Goal: Information Seeking & Learning: Learn about a topic

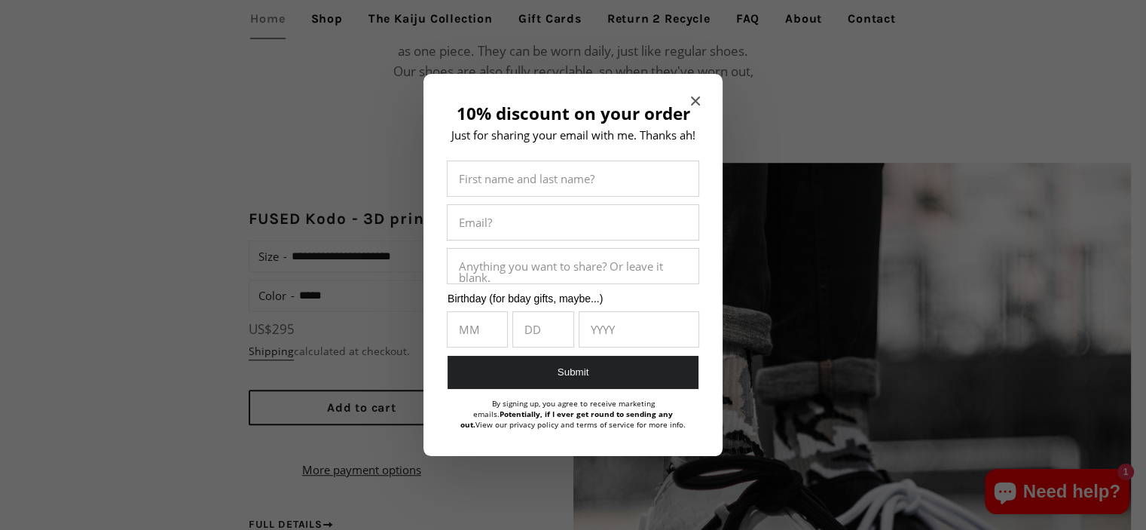
scroll to position [976, 0]
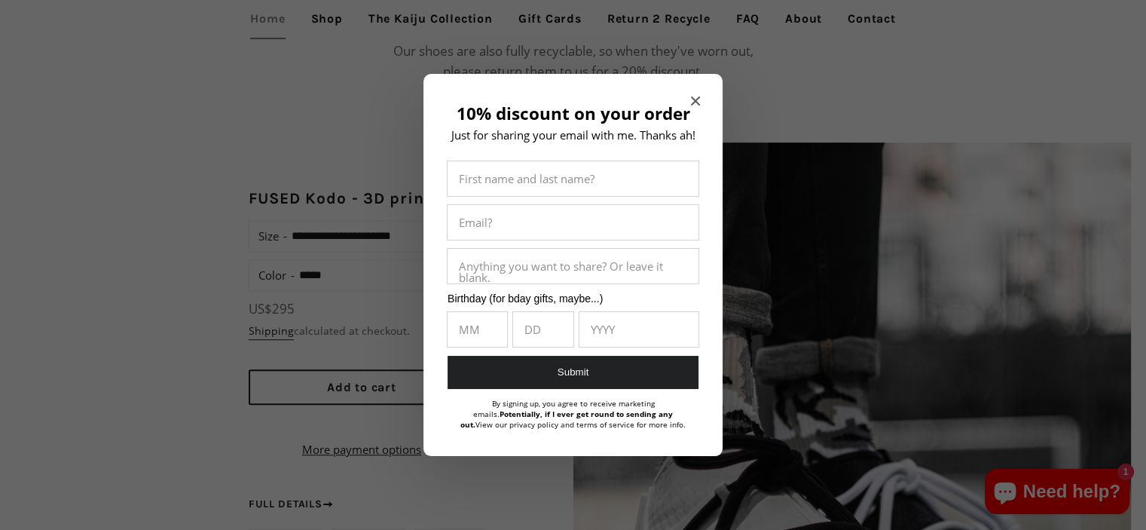
click at [694, 98] on icon "Close modal" at bounding box center [695, 100] width 9 height 9
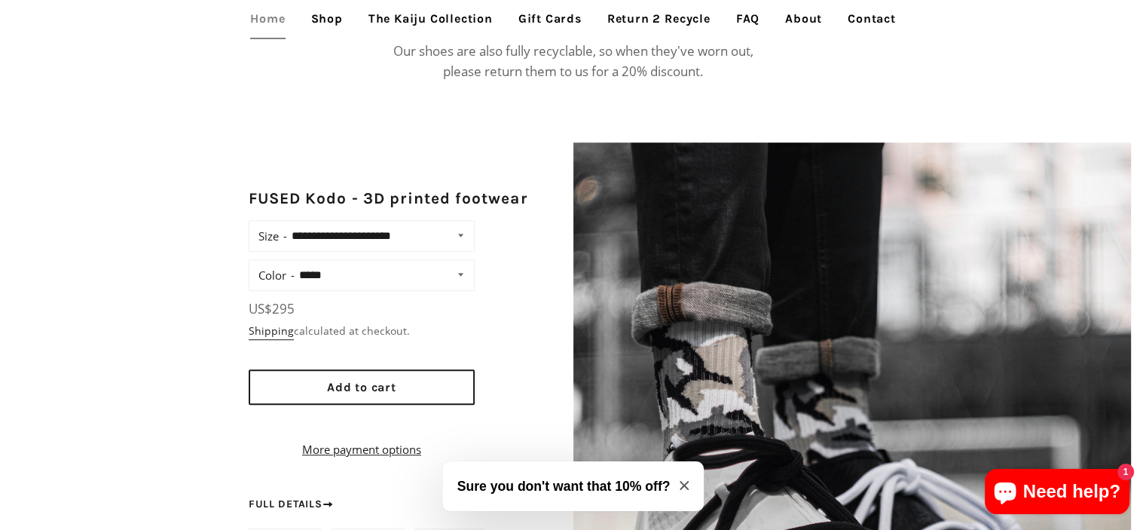
click at [321, 22] on link "Shop" at bounding box center [327, 19] width 54 height 38
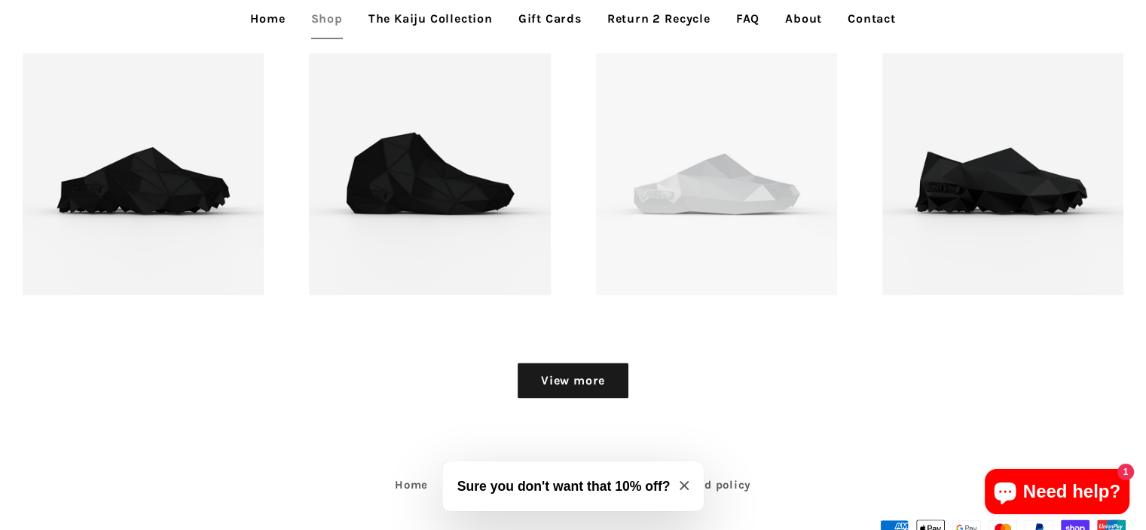
scroll to position [1974, 0]
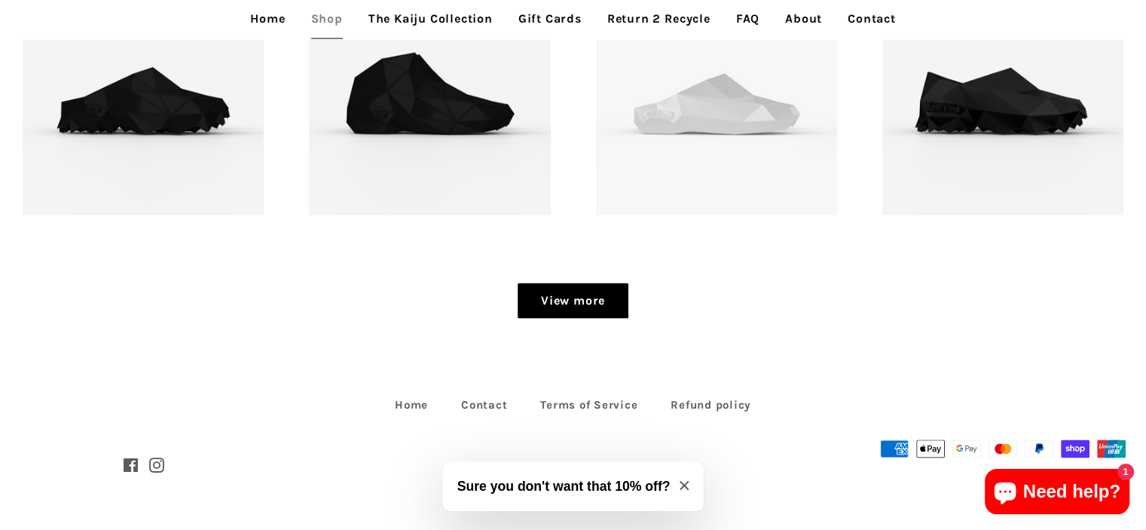
click at [551, 316] on link "View more" at bounding box center [573, 301] width 111 height 36
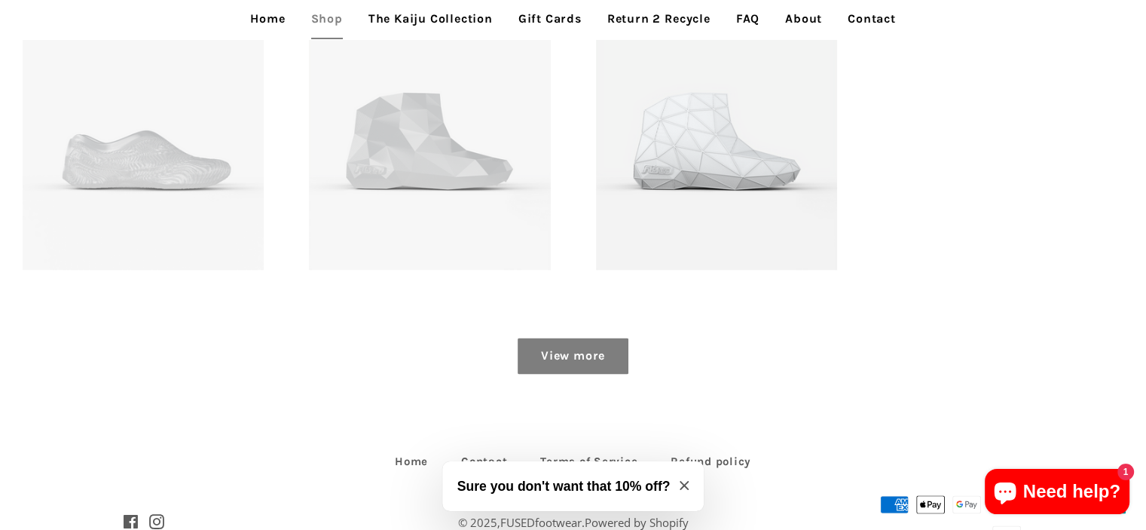
scroll to position [2493, 0]
click at [573, 353] on link "View more" at bounding box center [573, 355] width 111 height 36
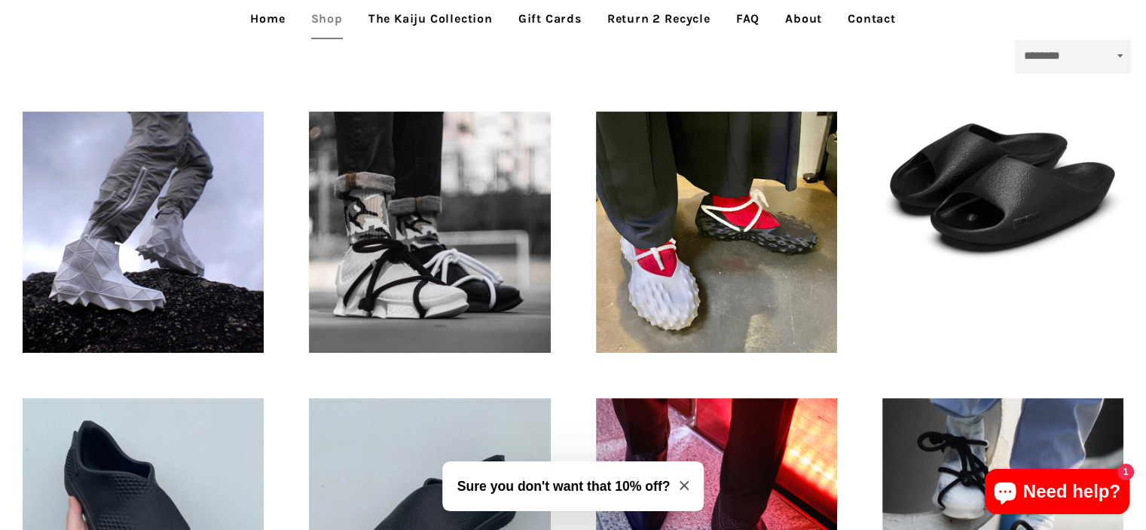
scroll to position [404, 0]
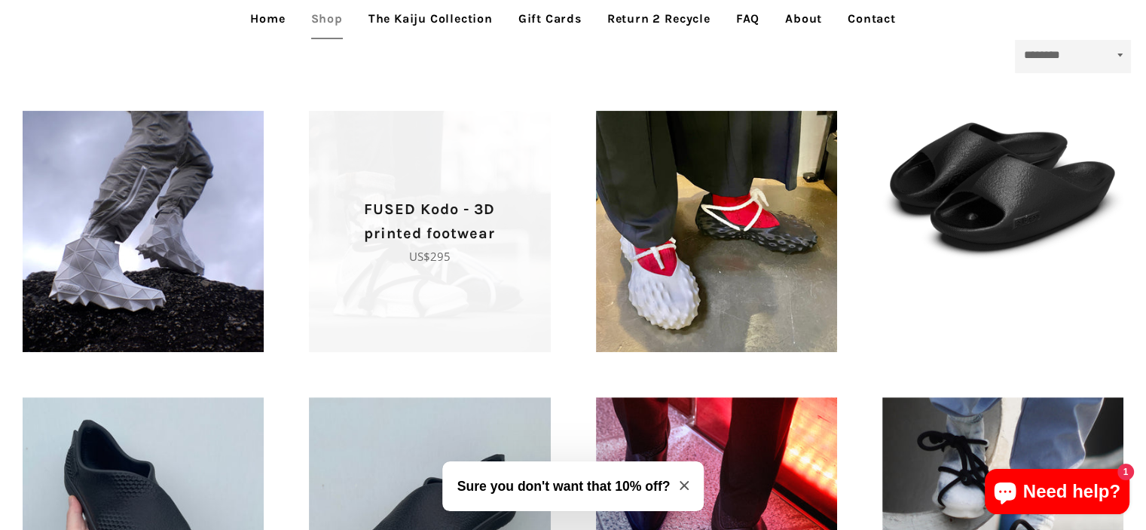
click at [448, 268] on span "FUSED Kodo - 3D printed footwear Regular price US$295" at bounding box center [429, 231] width 241 height 241
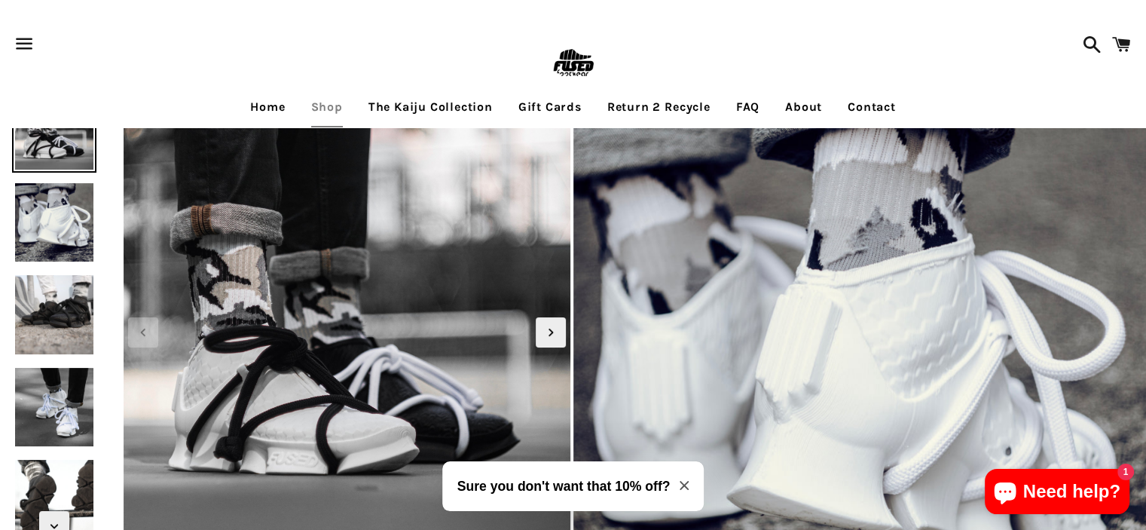
click at [60, 225] on img at bounding box center [54, 222] width 84 height 84
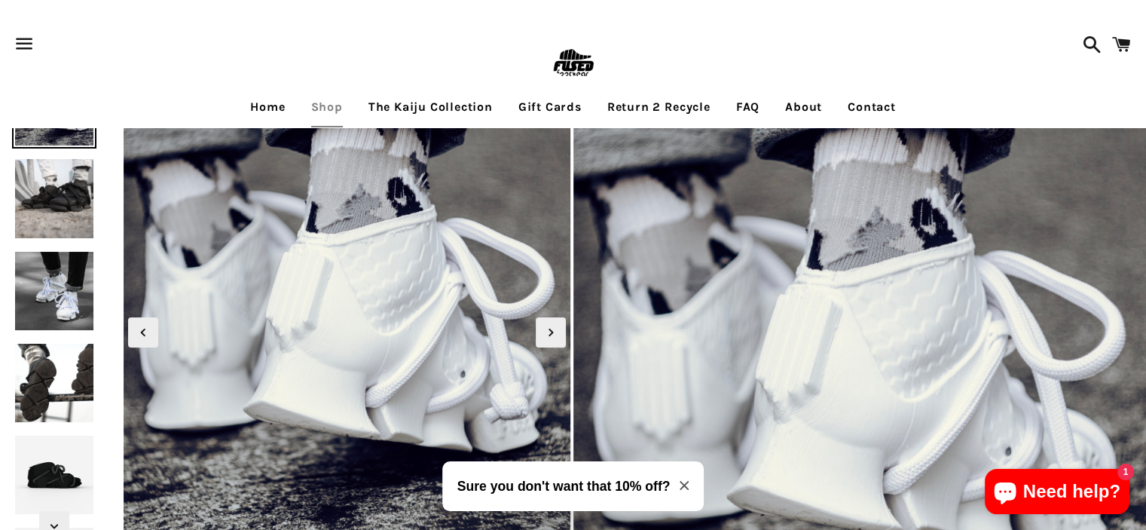
click at [57, 262] on img at bounding box center [54, 291] width 84 height 84
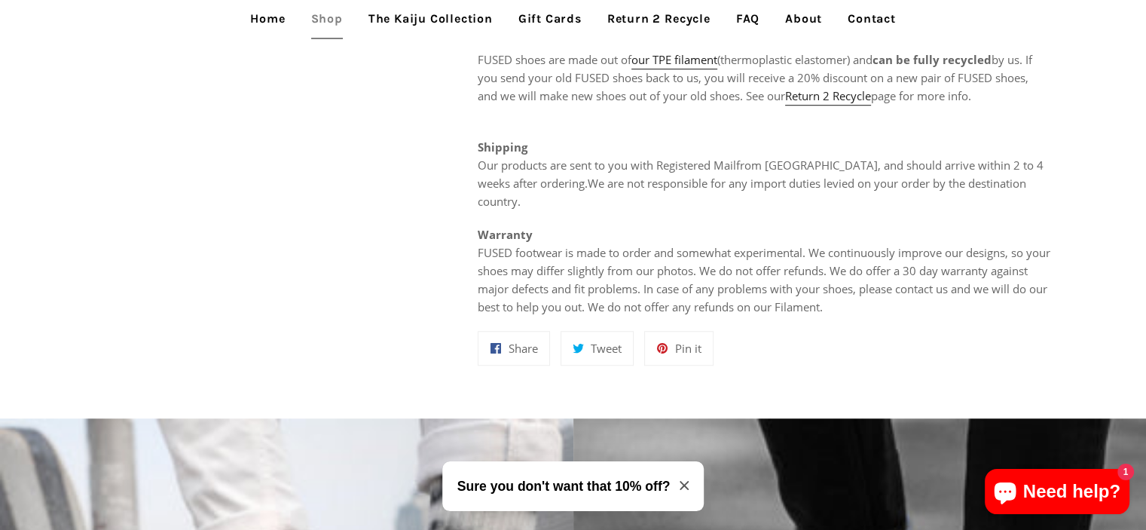
scroll to position [1082, 0]
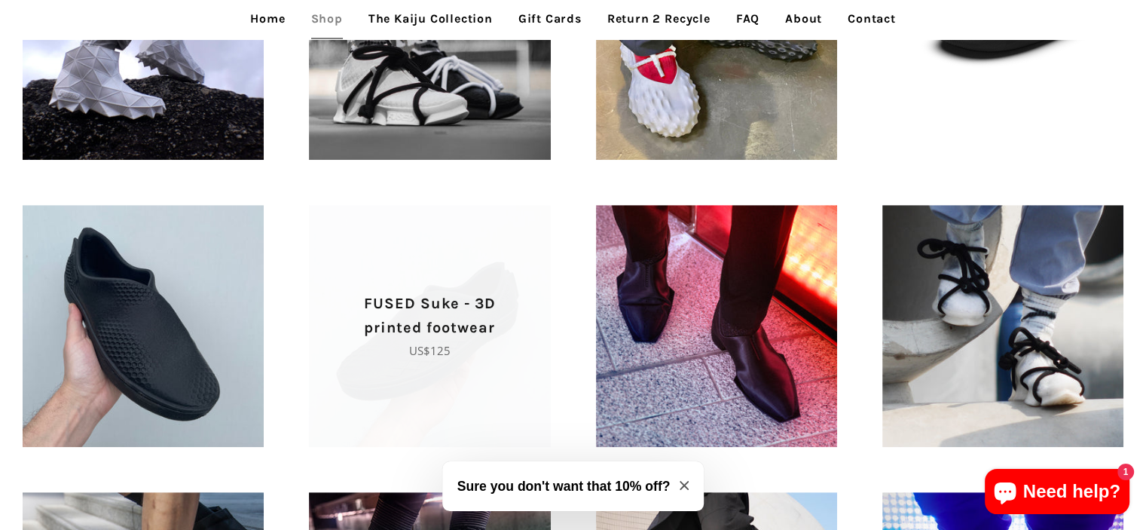
scroll to position [595, 0]
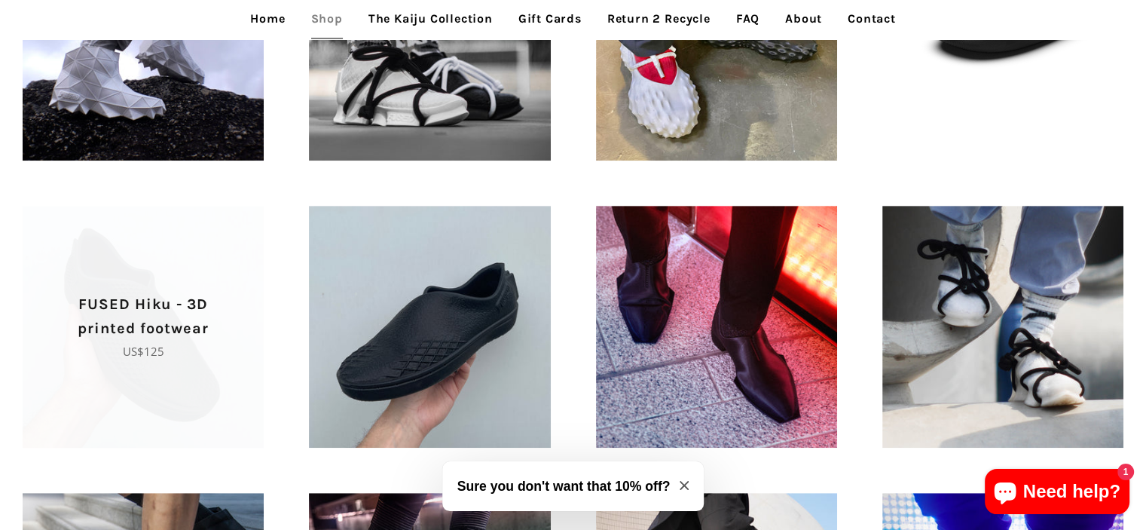
click at [220, 334] on p "FUSED Hiku - 3D printed footwear" at bounding box center [143, 316] width 188 height 48
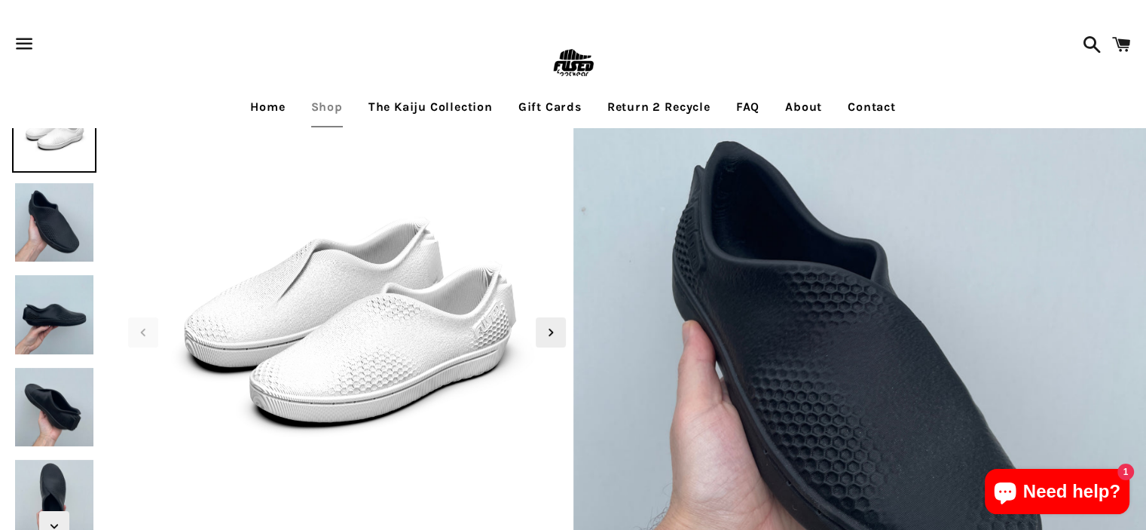
scroll to position [86, 0]
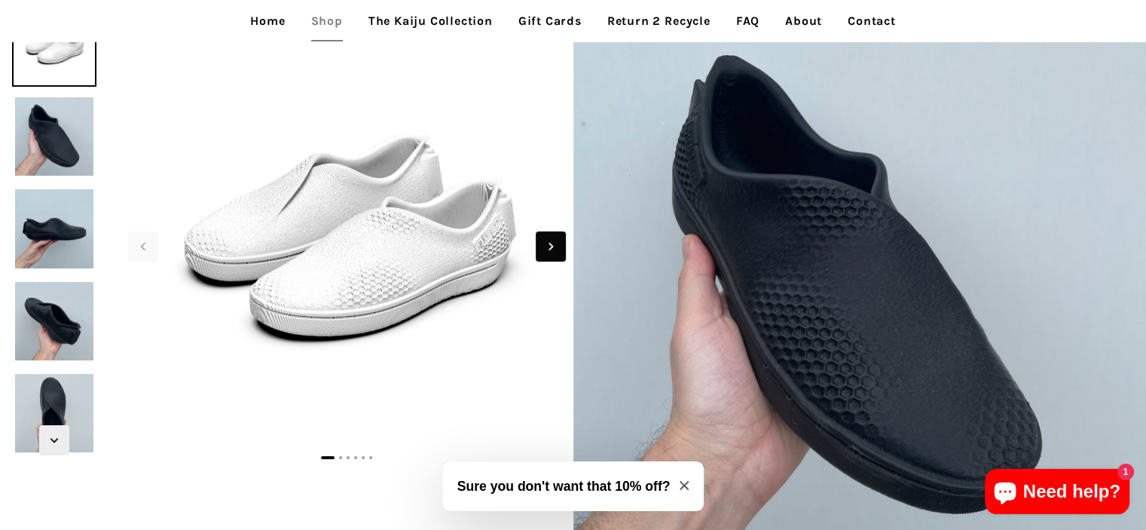
click at [558, 246] on icon "Next slide" at bounding box center [551, 246] width 17 height 17
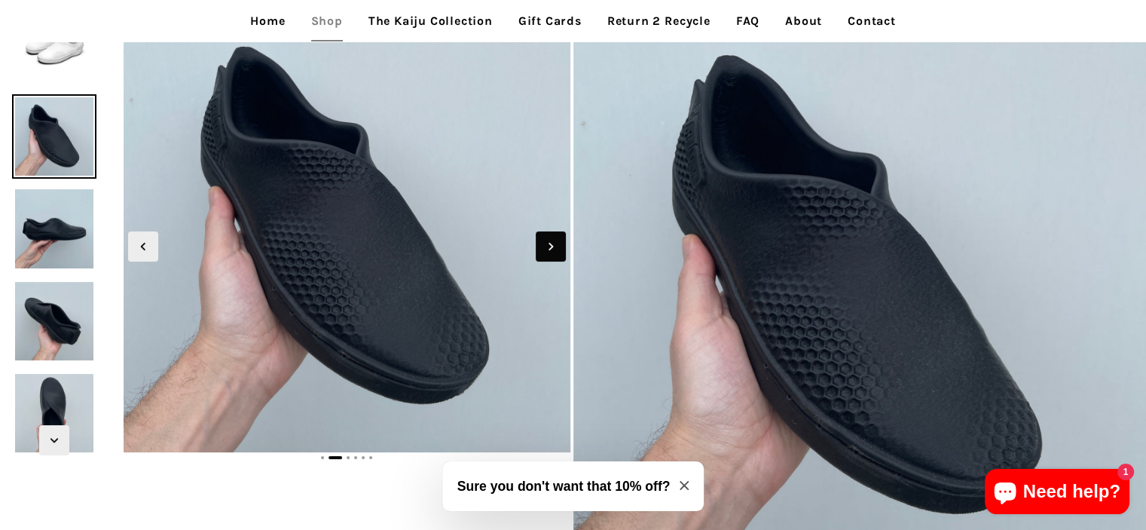
click at [558, 246] on icon "Next slide" at bounding box center [551, 246] width 17 height 17
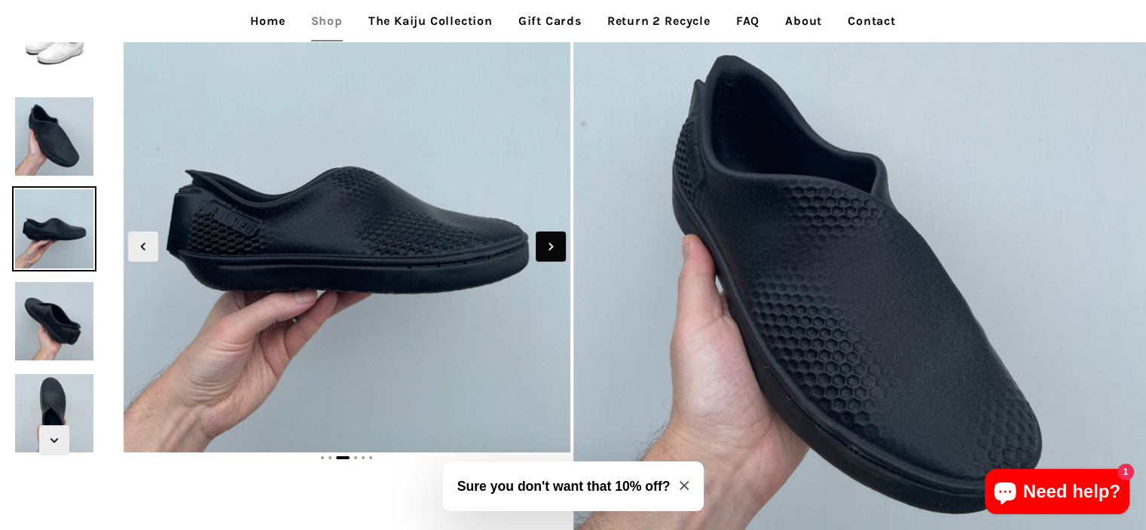
click at [558, 246] on icon "Next slide" at bounding box center [551, 246] width 17 height 17
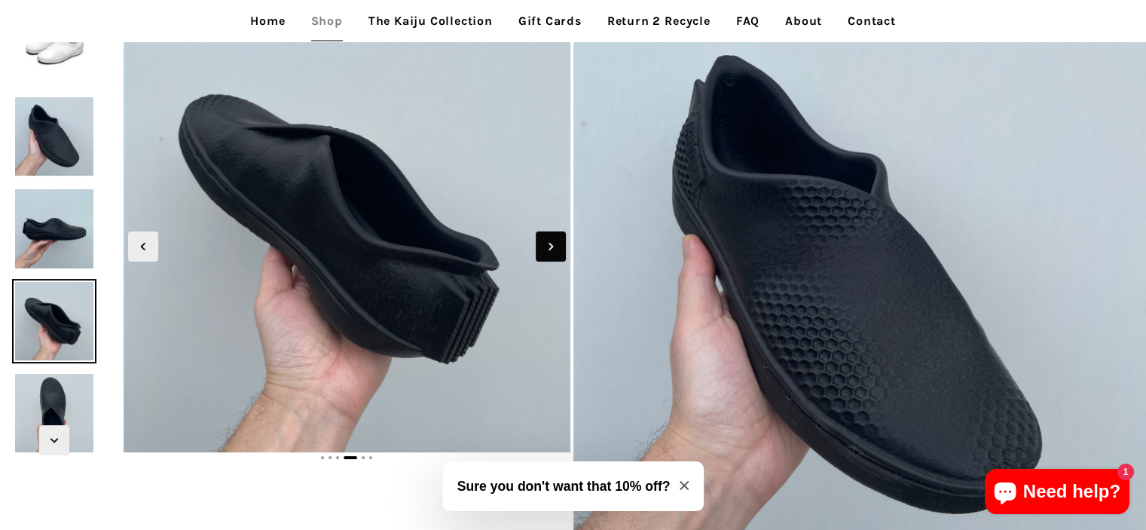
click at [558, 246] on icon "Next slide" at bounding box center [551, 246] width 17 height 17
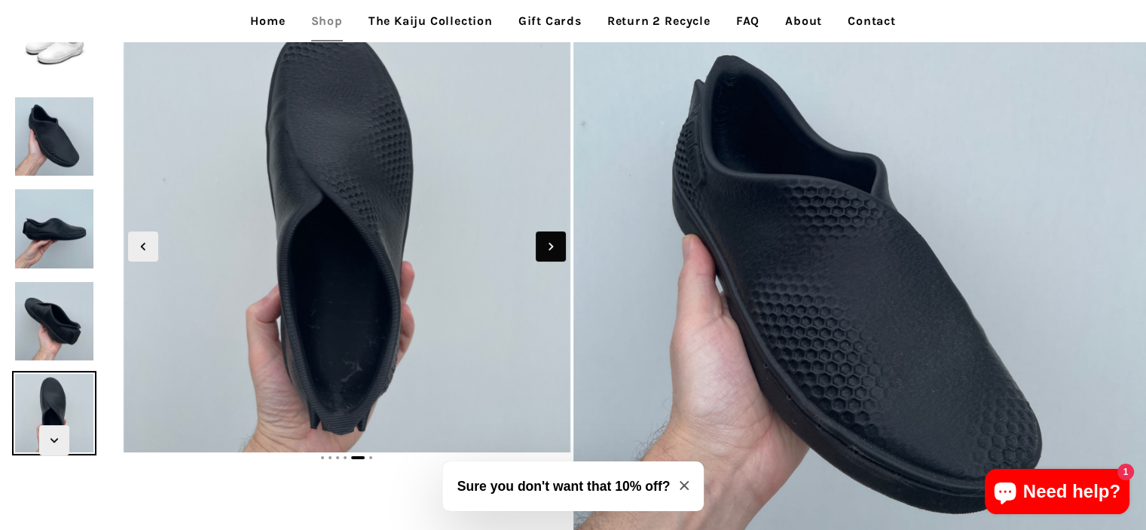
click at [558, 246] on icon "Next slide" at bounding box center [551, 246] width 17 height 17
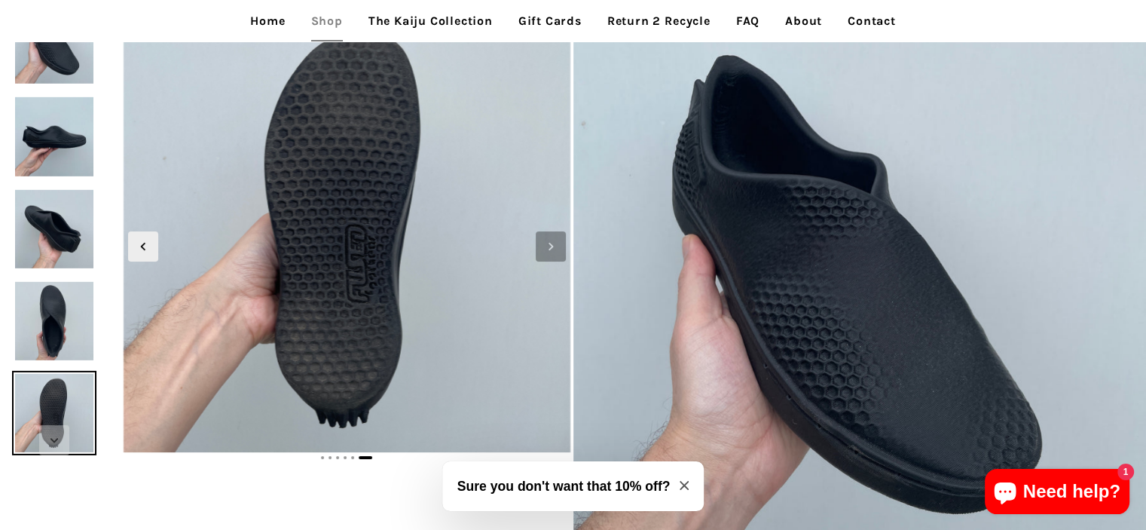
click at [558, 246] on icon "Next slide" at bounding box center [551, 246] width 17 height 17
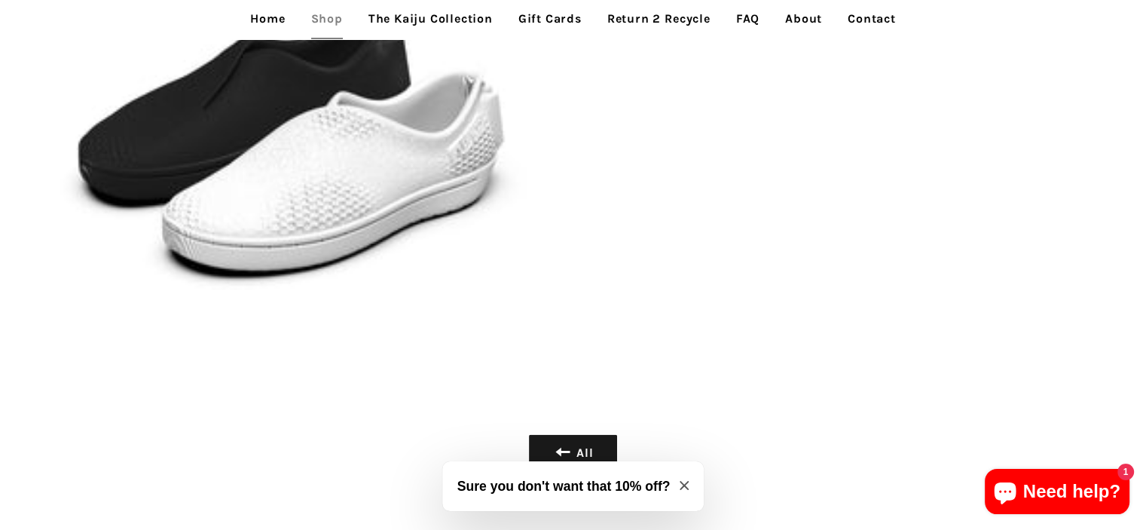
scroll to position [3346, 0]
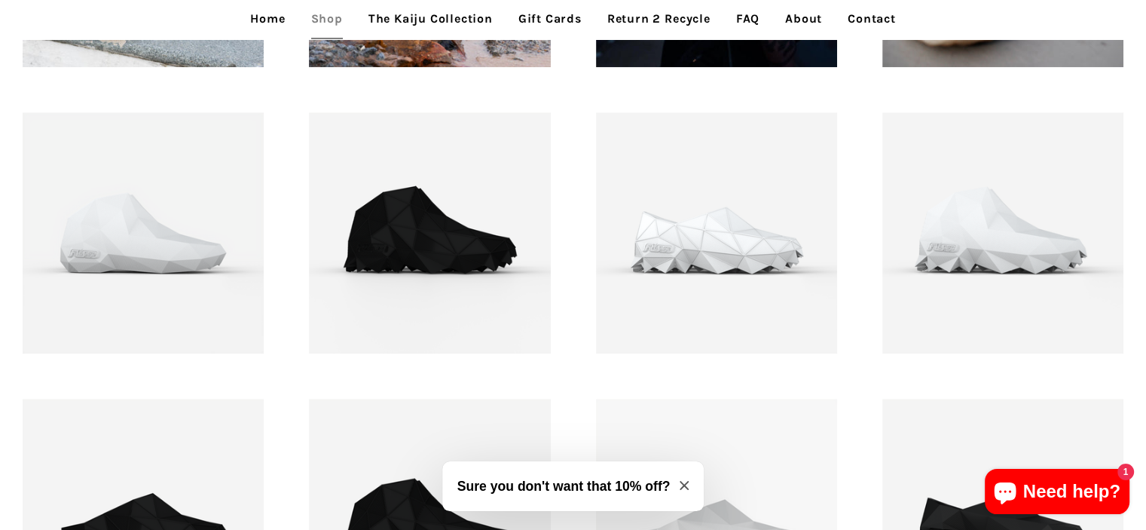
scroll to position [1552, 0]
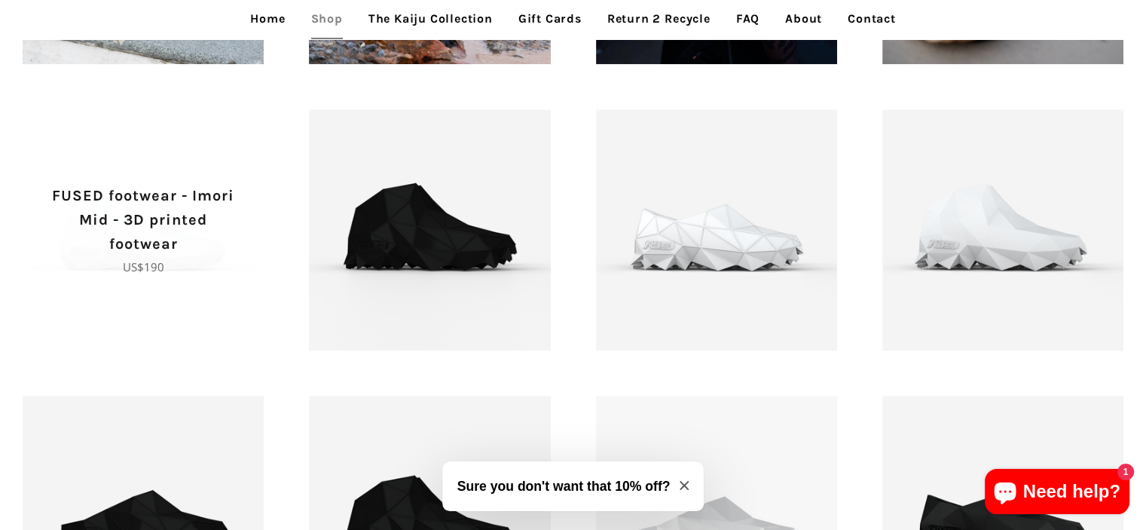
click at [127, 252] on p "FUSED footwear - Imori Mid - 3D printed footwear" at bounding box center [143, 220] width 188 height 72
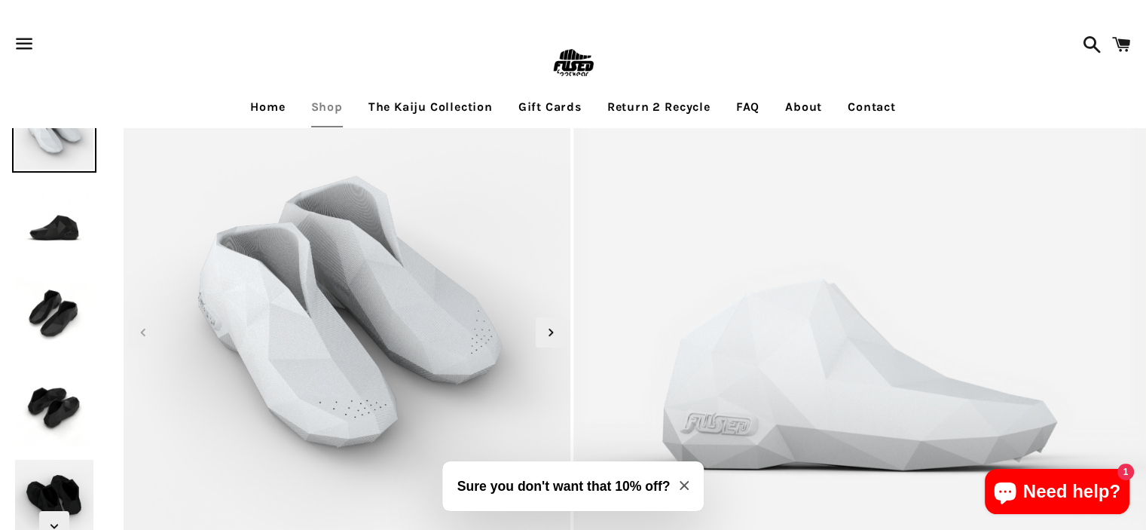
click at [63, 237] on img at bounding box center [54, 222] width 84 height 84
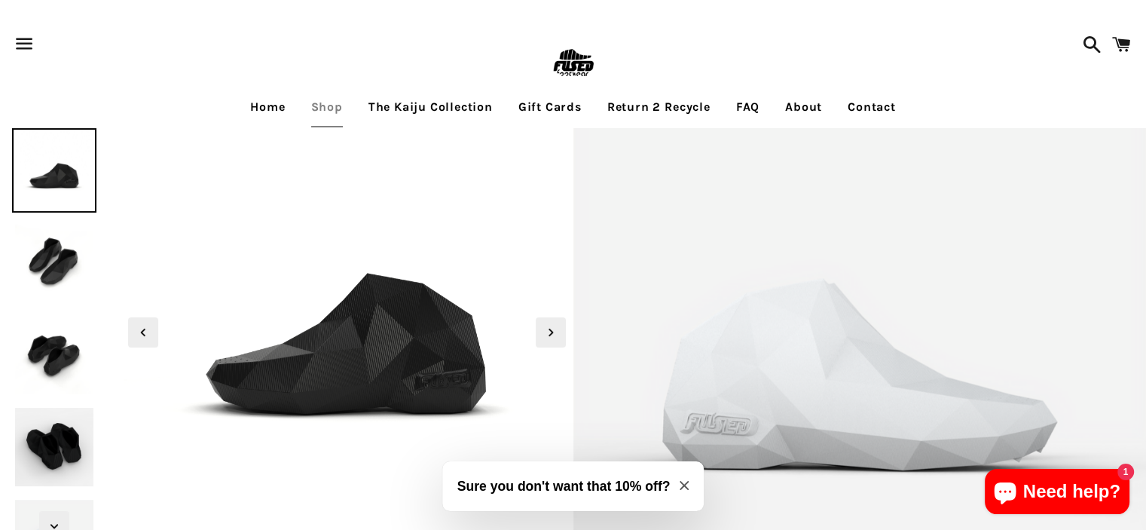
click at [56, 233] on img at bounding box center [54, 262] width 84 height 84
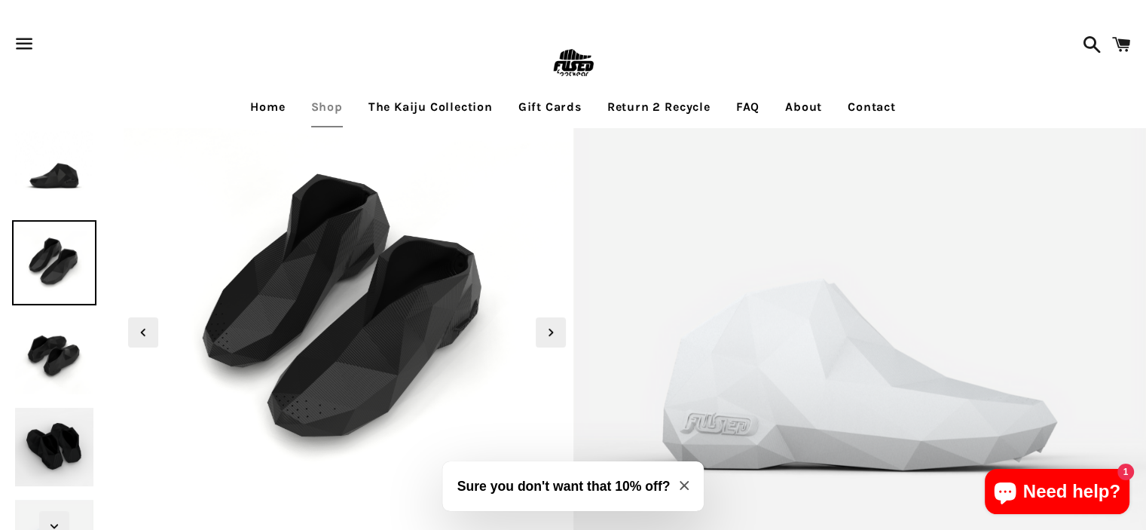
click at [41, 340] on img at bounding box center [54, 355] width 84 height 84
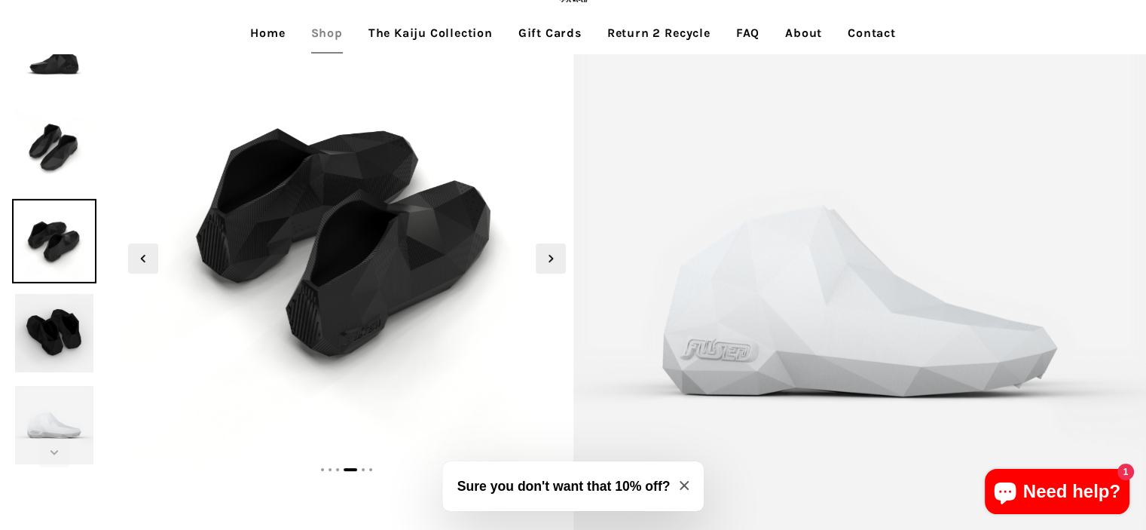
scroll to position [77, 0]
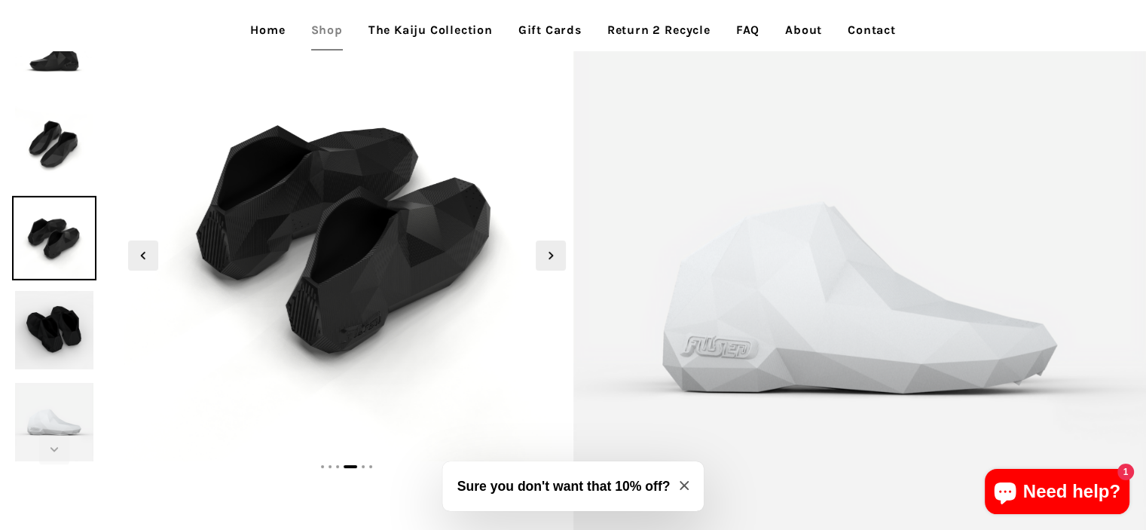
click at [57, 358] on img at bounding box center [54, 330] width 84 height 84
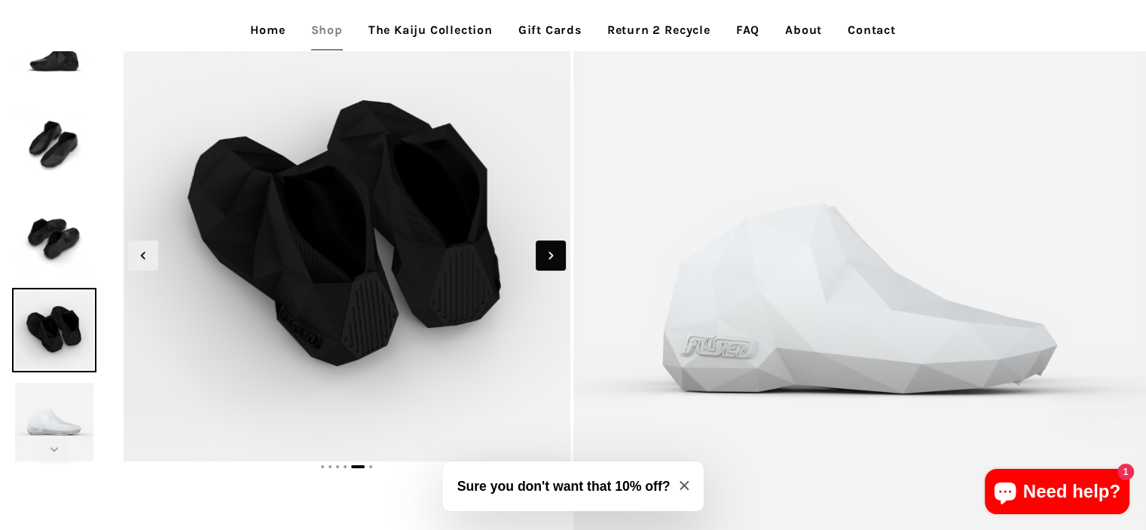
click at [558, 247] on icon "Next slide" at bounding box center [551, 255] width 17 height 17
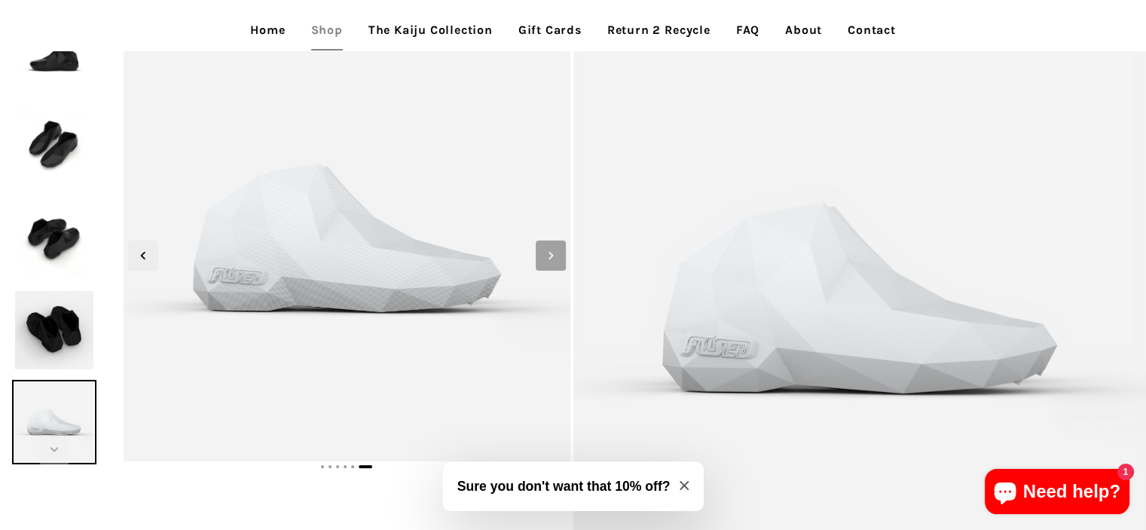
click at [558, 247] on icon "Next slide" at bounding box center [551, 255] width 17 height 17
click at [136, 256] on icon "Previous slide" at bounding box center [143, 255] width 17 height 17
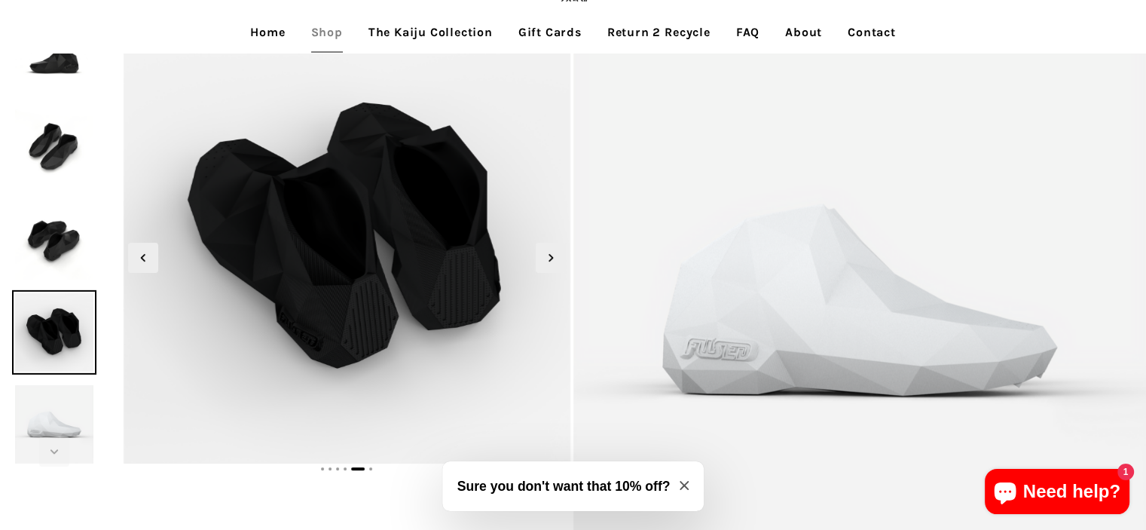
scroll to position [42, 0]
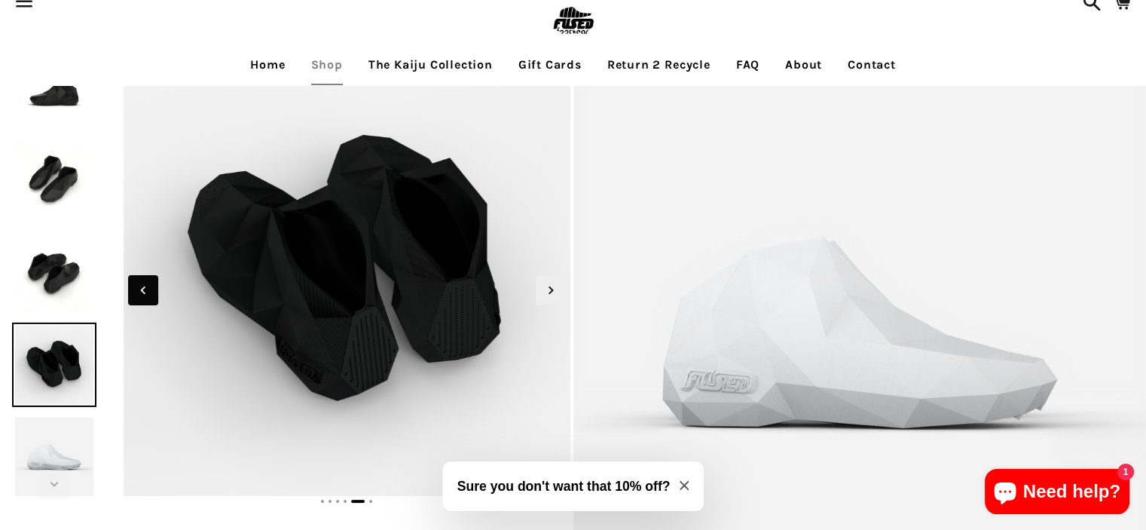
click at [148, 292] on icon "Previous slide" at bounding box center [143, 290] width 17 height 17
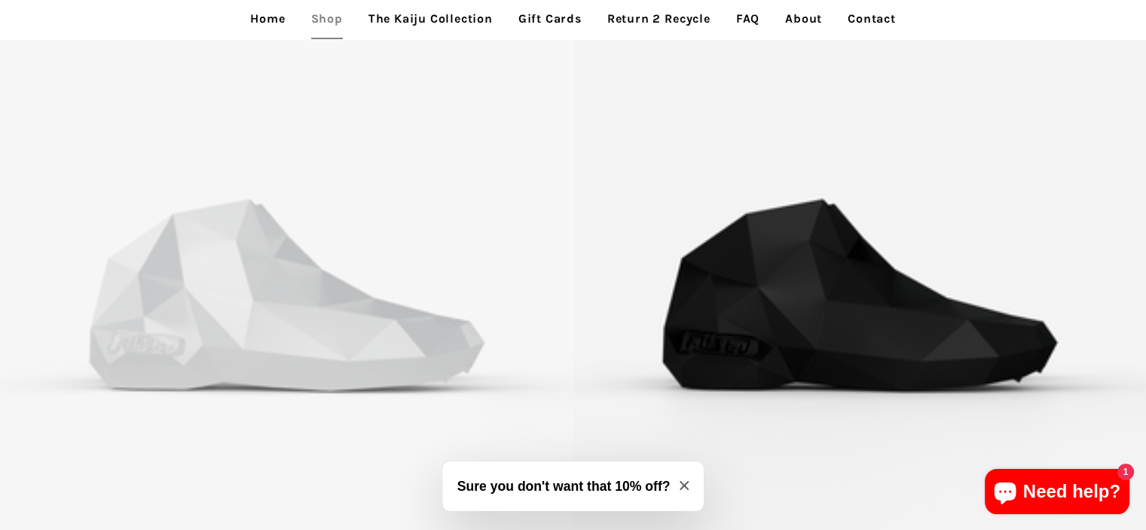
scroll to position [1367, 0]
